Goal: Find specific page/section: Find specific page/section

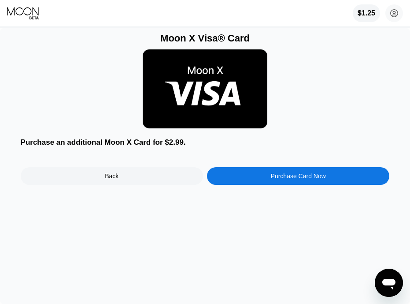
click at [300, 124] on div at bounding box center [205, 88] width 369 height 89
click at [19, 15] on icon at bounding box center [23, 11] width 32 height 8
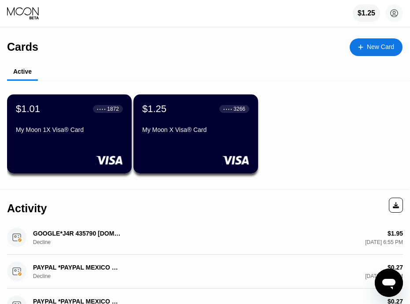
click at [189, 133] on div "My Moon X Visa® Card" at bounding box center [195, 129] width 107 height 7
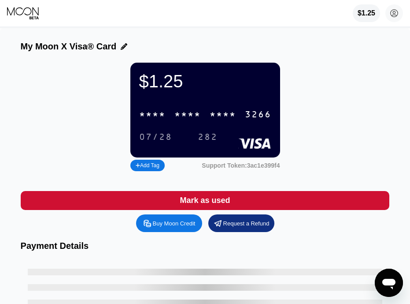
click at [208, 107] on div "$1.25 * * * * * * * * * * * * 3266 07/28 282" at bounding box center [205, 110] width 150 height 95
click at [210, 118] on div "* * * *" at bounding box center [223, 115] width 26 height 10
